Goal: Book appointment/travel/reservation

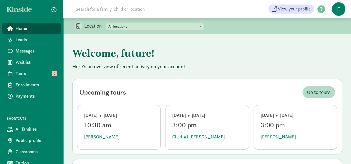
click at [130, 26] on select "All locations Cosmopolitan Kids Children's Downtown Academy Cosmopolitan Kids […" at bounding box center [155, 26] width 98 height 7
select select "87482"
click at [106, 23] on select "All locations Cosmopolitan Kids Children's Downtown Academy Cosmopolitan Kids […" at bounding box center [155, 26] width 98 height 7
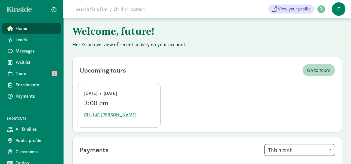
scroll to position [56, 0]
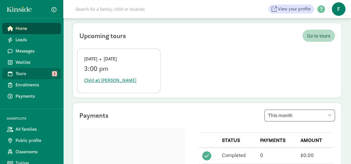
click at [32, 69] on link "Tours 2" at bounding box center [31, 73] width 59 height 11
click at [32, 70] on link "Tours 2" at bounding box center [31, 73] width 59 height 11
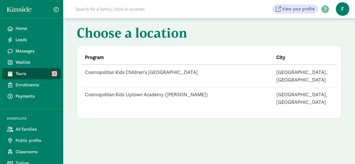
click at [95, 69] on td "Cosmopolitan Kids Children's [GEOGRAPHIC_DATA]" at bounding box center [177, 76] width 191 height 23
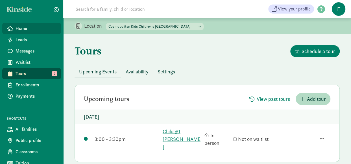
click at [29, 26] on span "Home" at bounding box center [36, 28] width 41 height 7
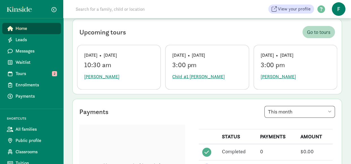
scroll to position [28, 0]
